Goal: Information Seeking & Learning: Learn about a topic

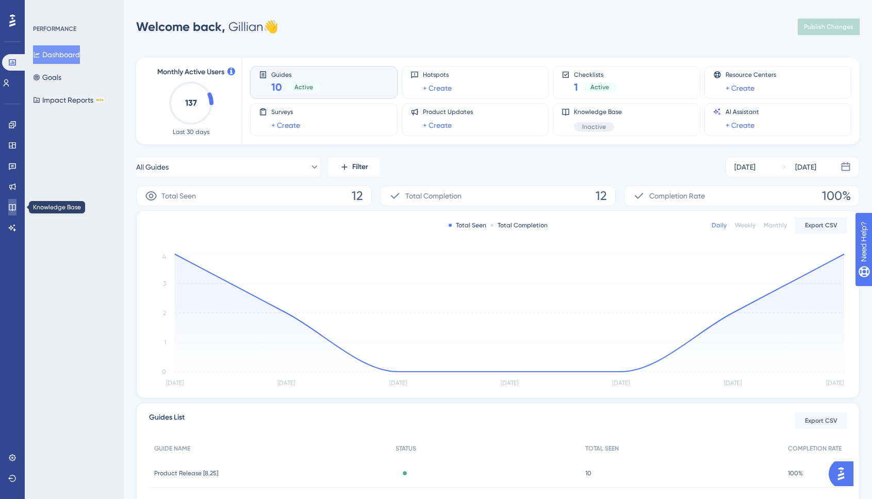
click at [16, 211] on icon at bounding box center [12, 207] width 8 height 8
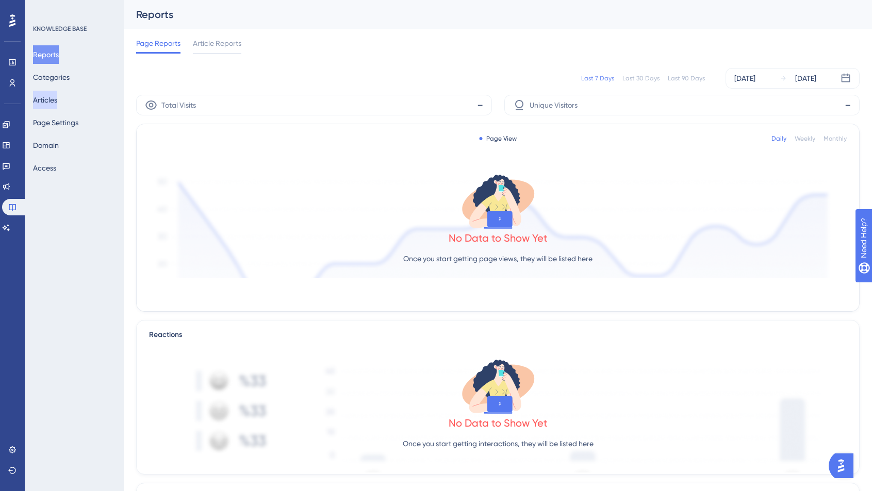
click at [46, 101] on button "Articles" at bounding box center [45, 100] width 24 height 19
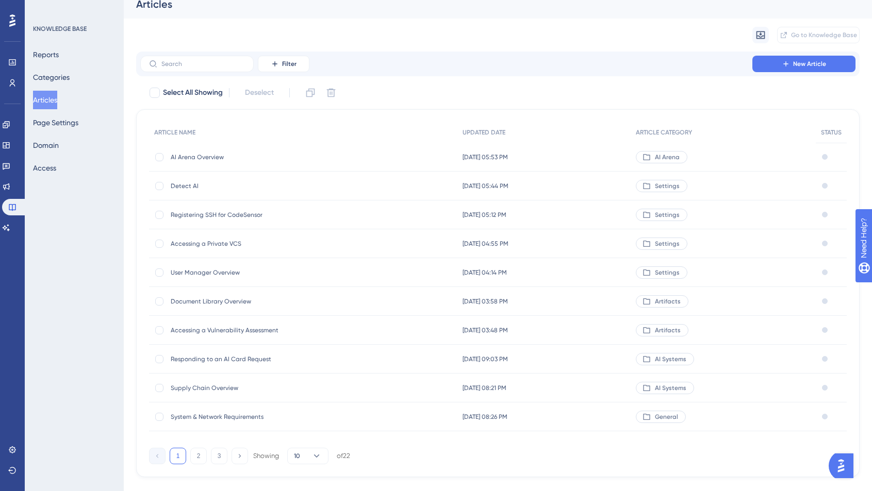
scroll to position [18, 0]
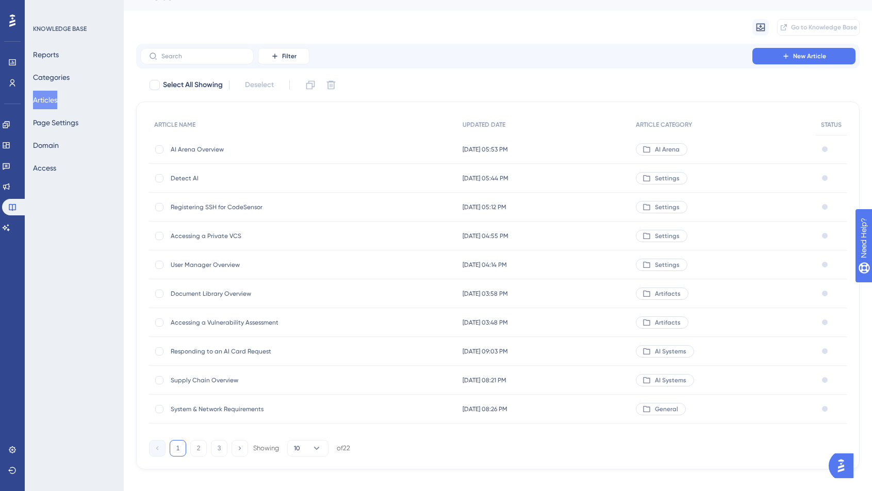
click at [239, 412] on span "System & Network Requirements" at bounding box center [253, 409] width 165 height 8
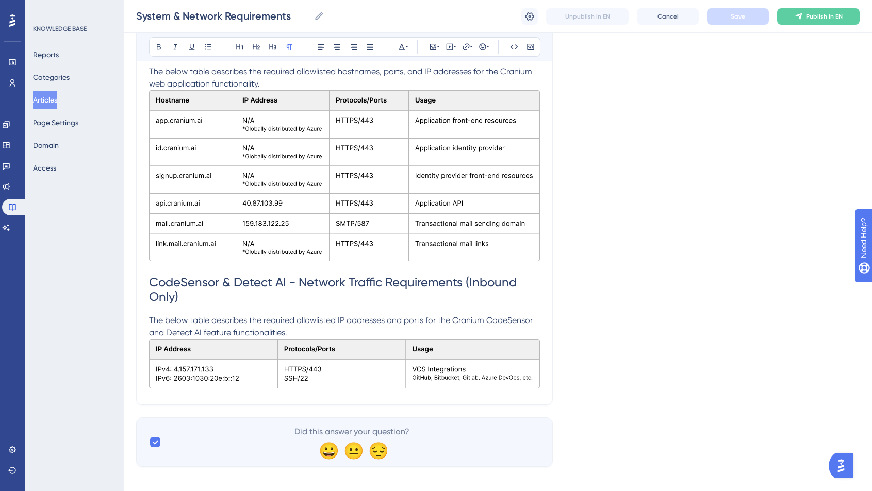
scroll to position [430, 0]
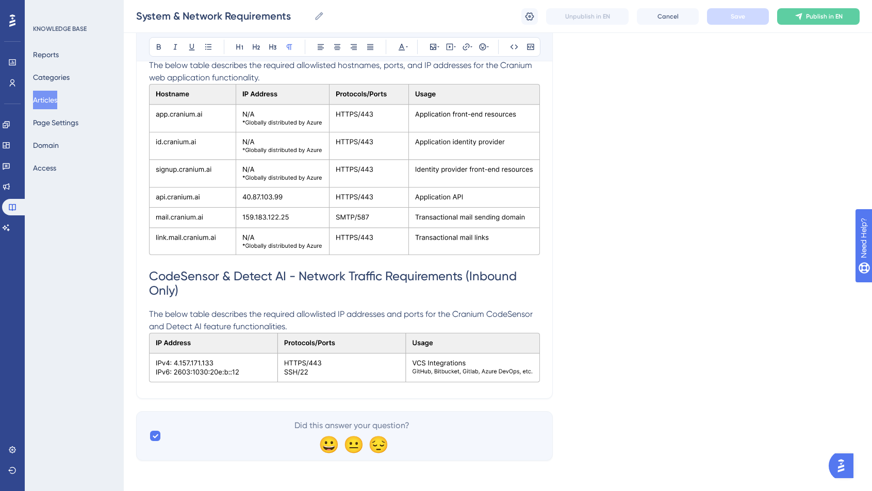
click at [0, 0] on div "✨ Save My Spot!✨" at bounding box center [0, 0] width 0 height 0
click at [304, 0] on html "✨ Save My Spot!✨" at bounding box center [440, 225] width 879 height 499
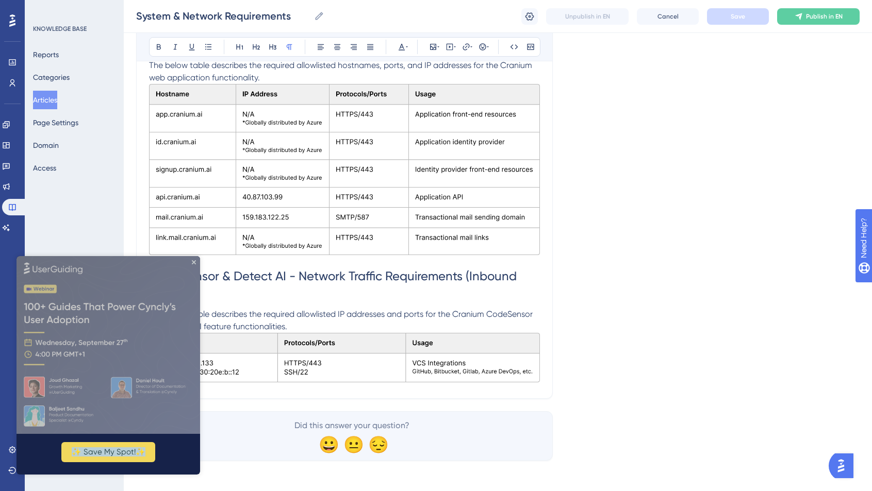
click at [305, 190] on img at bounding box center [344, 169] width 391 height 171
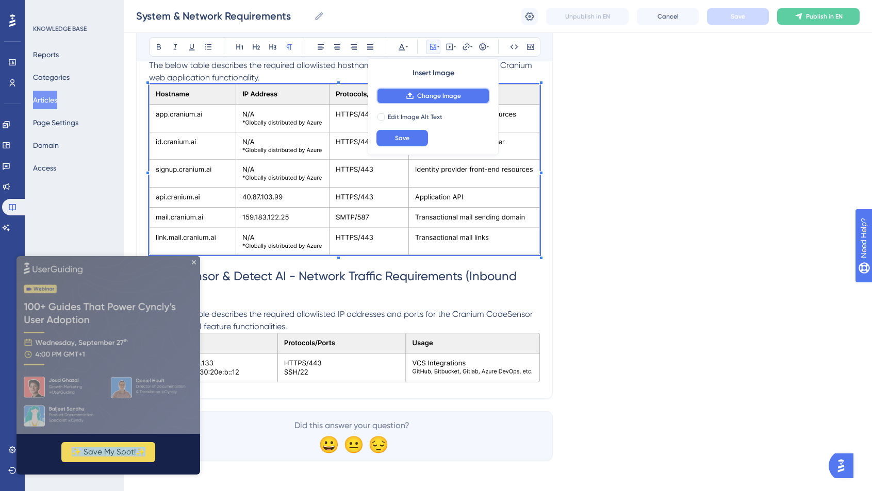
click at [457, 95] on span "Change Image" at bounding box center [439, 96] width 44 height 8
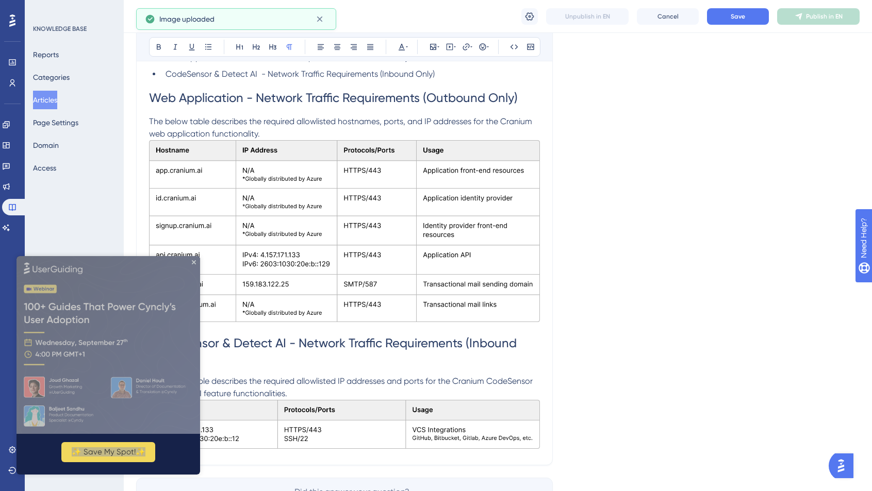
scroll to position [389, 0]
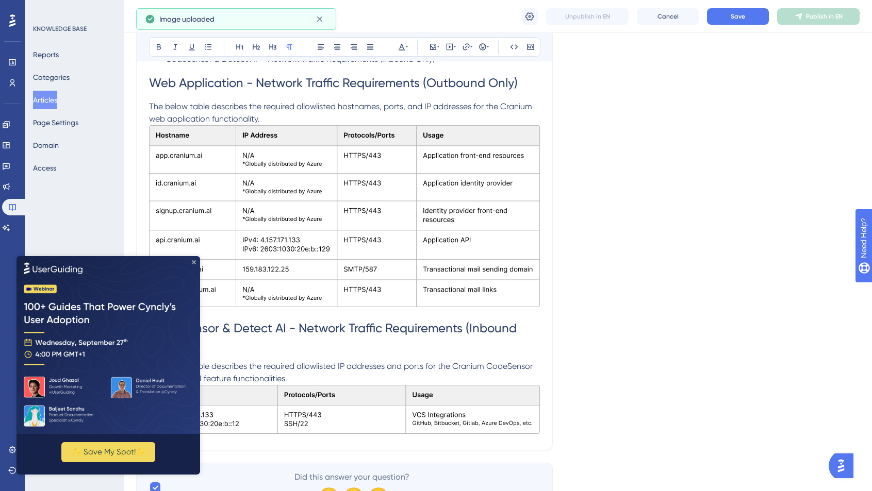
drag, startPoint x: 195, startPoint y: 260, endPoint x: 214, endPoint y: 519, distance: 259.5
click at [195, 260] on icon "Close Preview" at bounding box center [194, 262] width 4 height 4
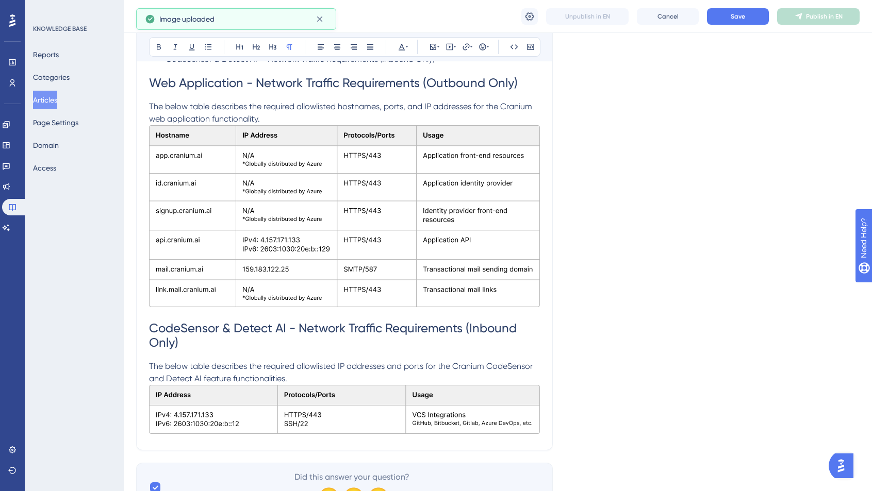
click at [347, 301] on div "LEAVE A REVIEW COPY SHARE LINK" at bounding box center [430, 158] width 879 height 285
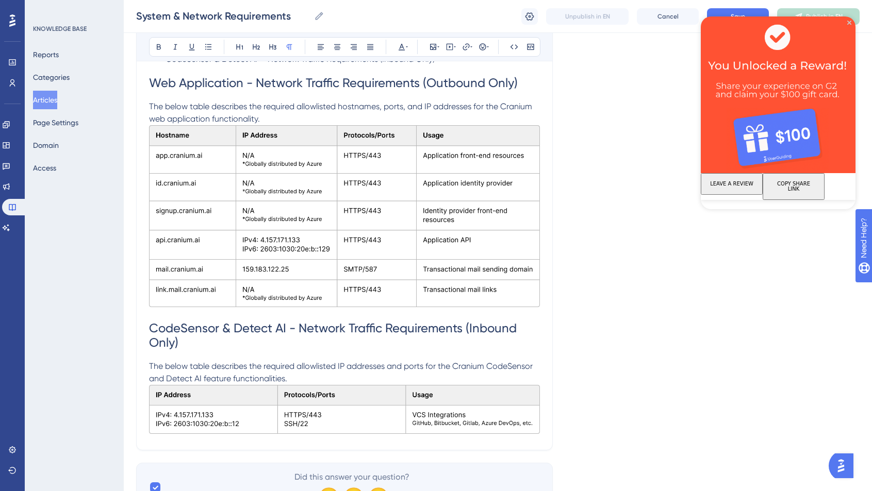
click at [352, 406] on img at bounding box center [344, 409] width 391 height 49
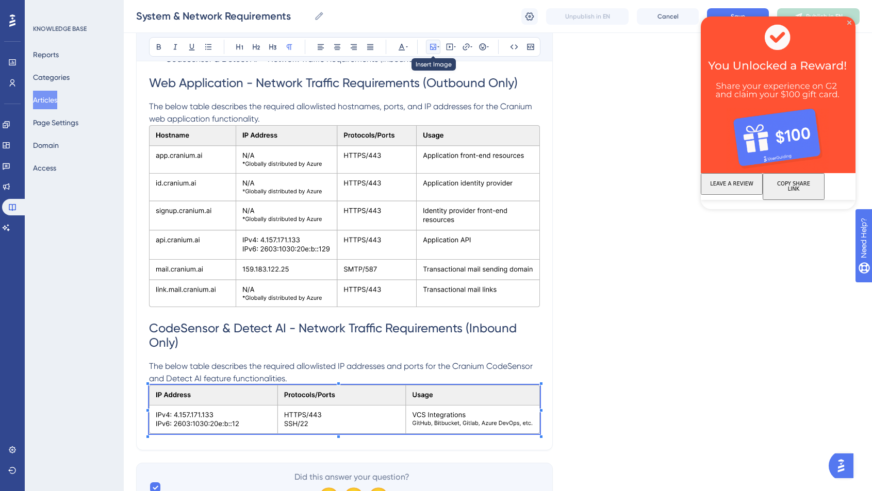
click at [429, 49] on icon at bounding box center [433, 47] width 8 height 8
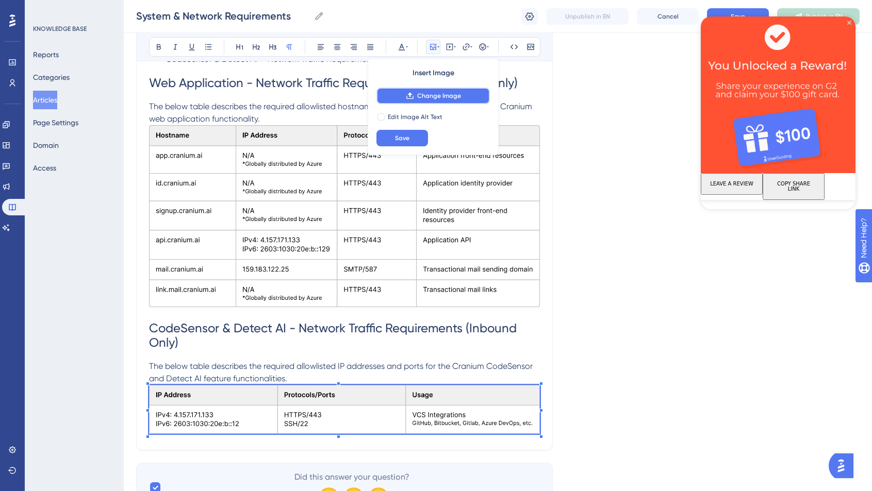
click at [436, 95] on span "Change Image" at bounding box center [439, 96] width 44 height 8
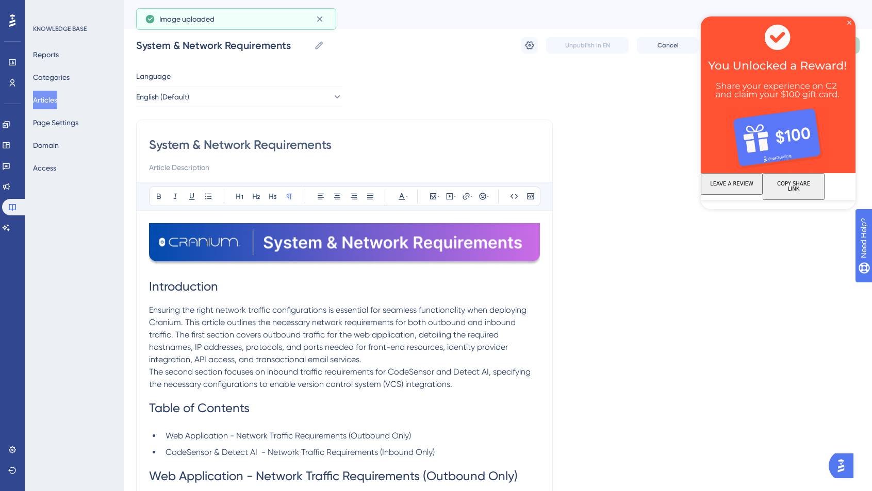
click at [852, 21] on img at bounding box center [777, 94] width 155 height 157
click at [848, 22] on icon "Close Preview" at bounding box center [849, 23] width 4 height 4
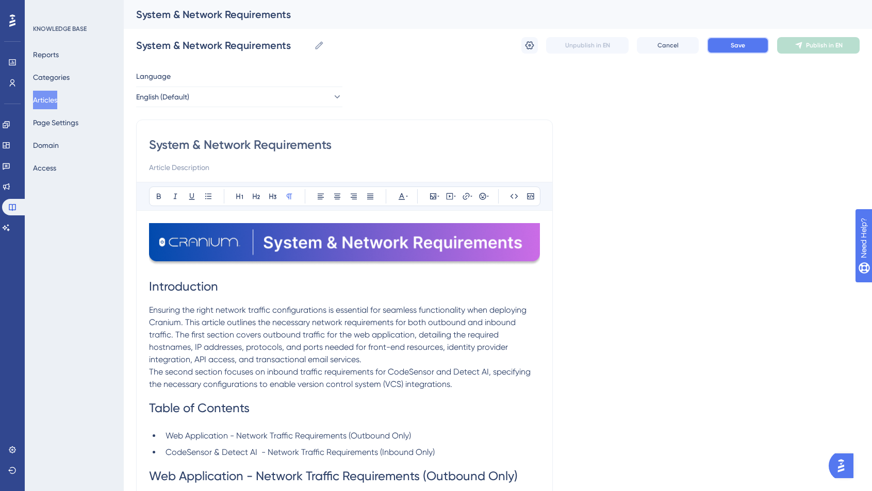
click at [738, 42] on span "Save" at bounding box center [737, 45] width 14 height 8
